Goal: Task Accomplishment & Management: Manage account settings

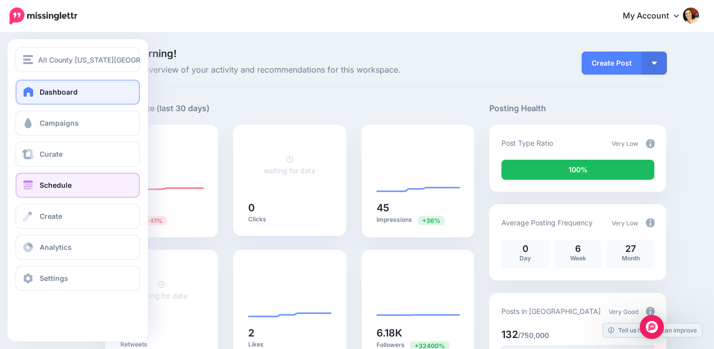
click at [30, 187] on span at bounding box center [28, 186] width 13 height 10
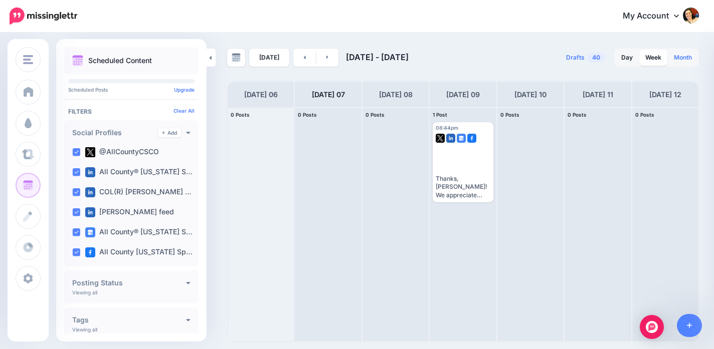
click at [676, 59] on link "Month" at bounding box center [683, 58] width 30 height 16
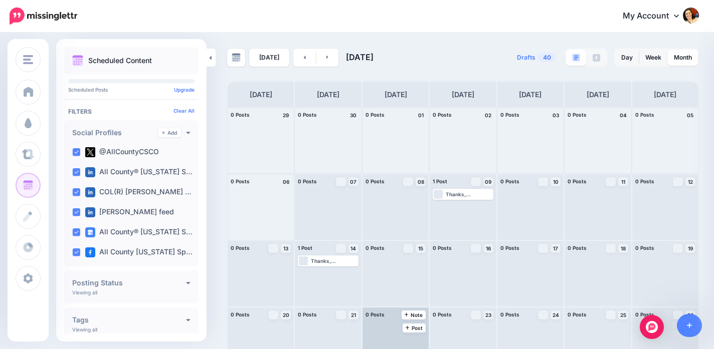
click at [395, 329] on div at bounding box center [396, 341] width 66 height 66
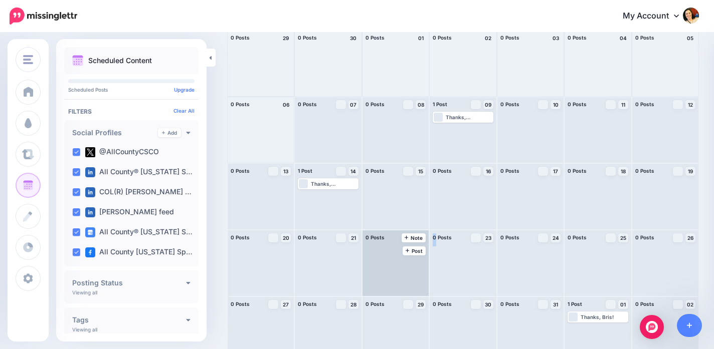
scroll to position [81, 0]
